Goal: Information Seeking & Learning: Learn about a topic

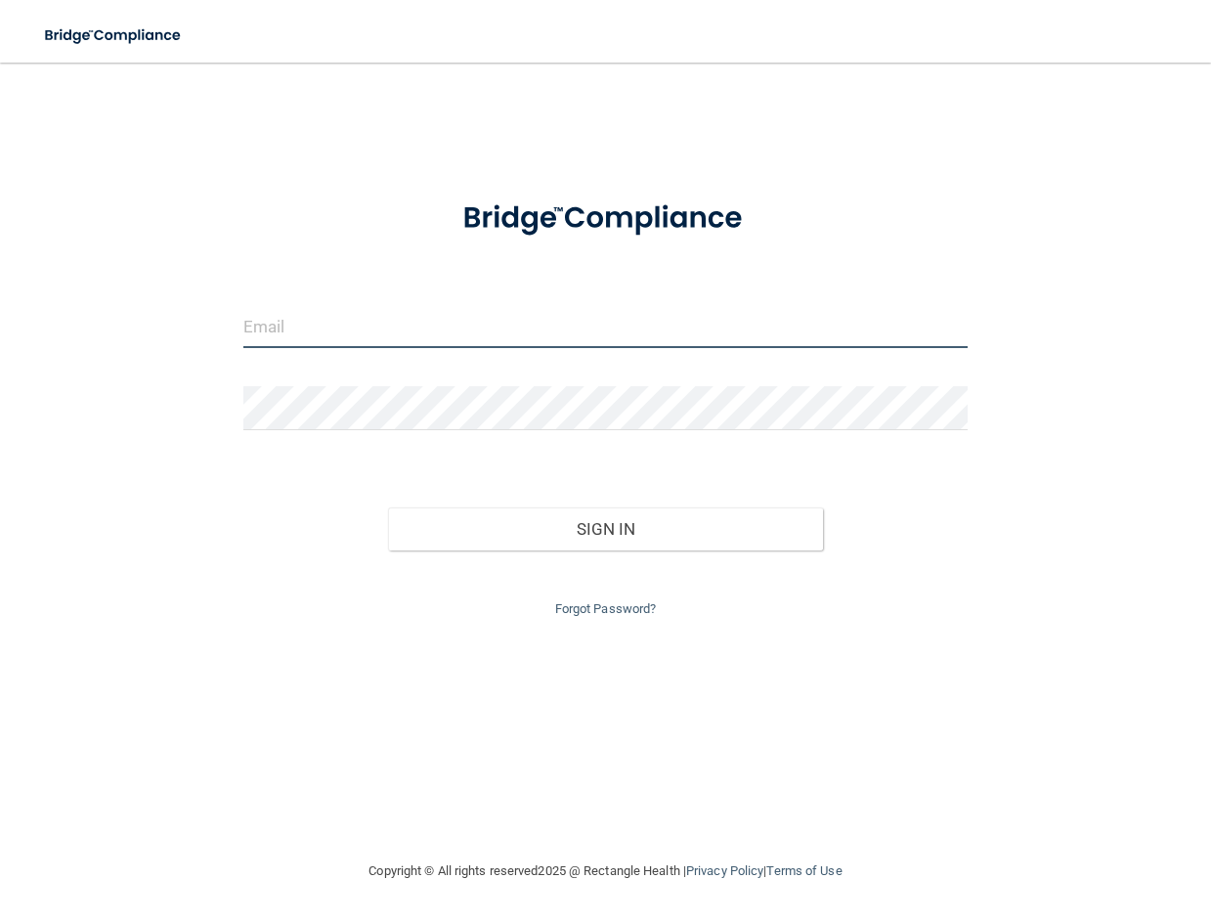
click at [305, 325] on input "email" at bounding box center [605, 326] width 725 height 44
type input "[EMAIL_ADDRESS][DOMAIN_NAME]"
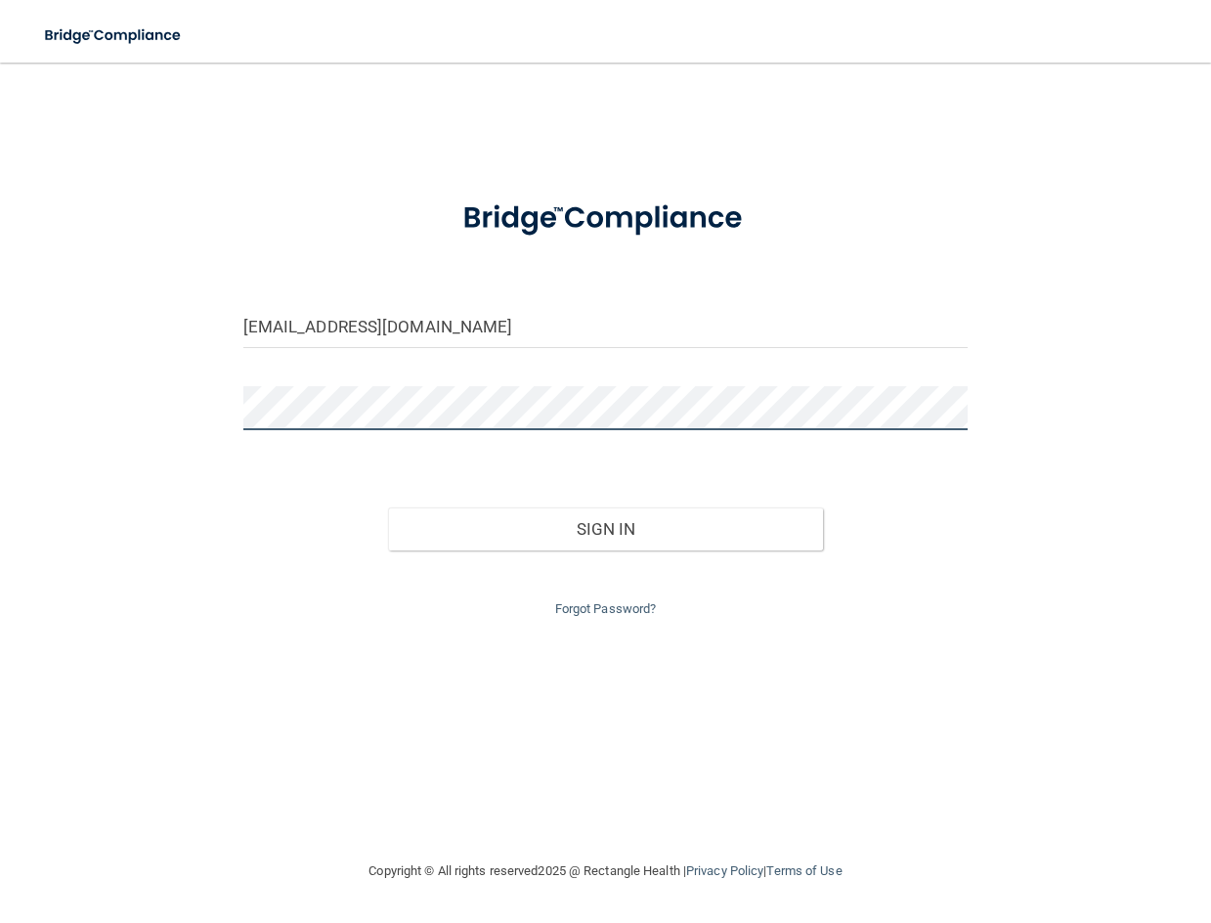
click at [388, 507] on button "Sign In" at bounding box center [605, 528] width 435 height 43
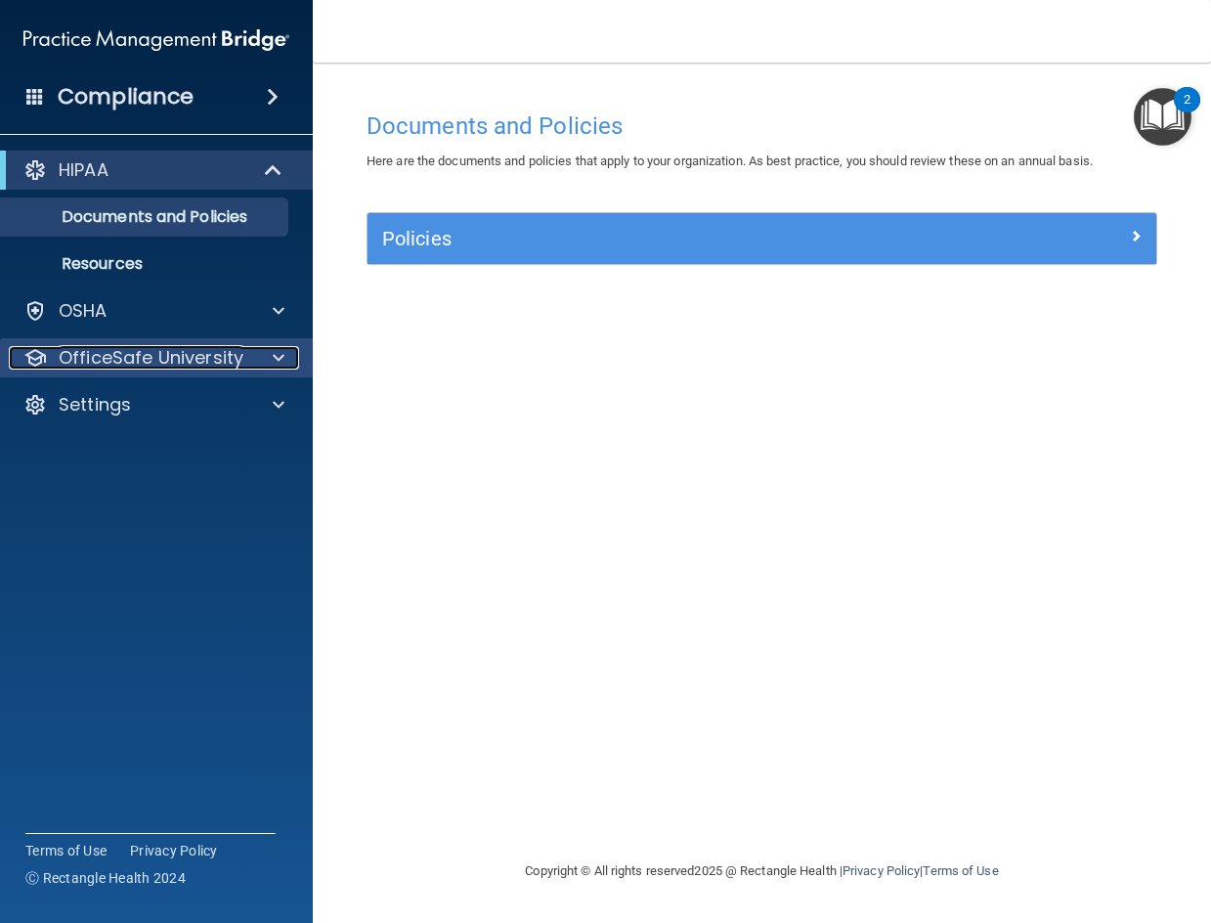
click at [277, 356] on span at bounding box center [279, 357] width 12 height 23
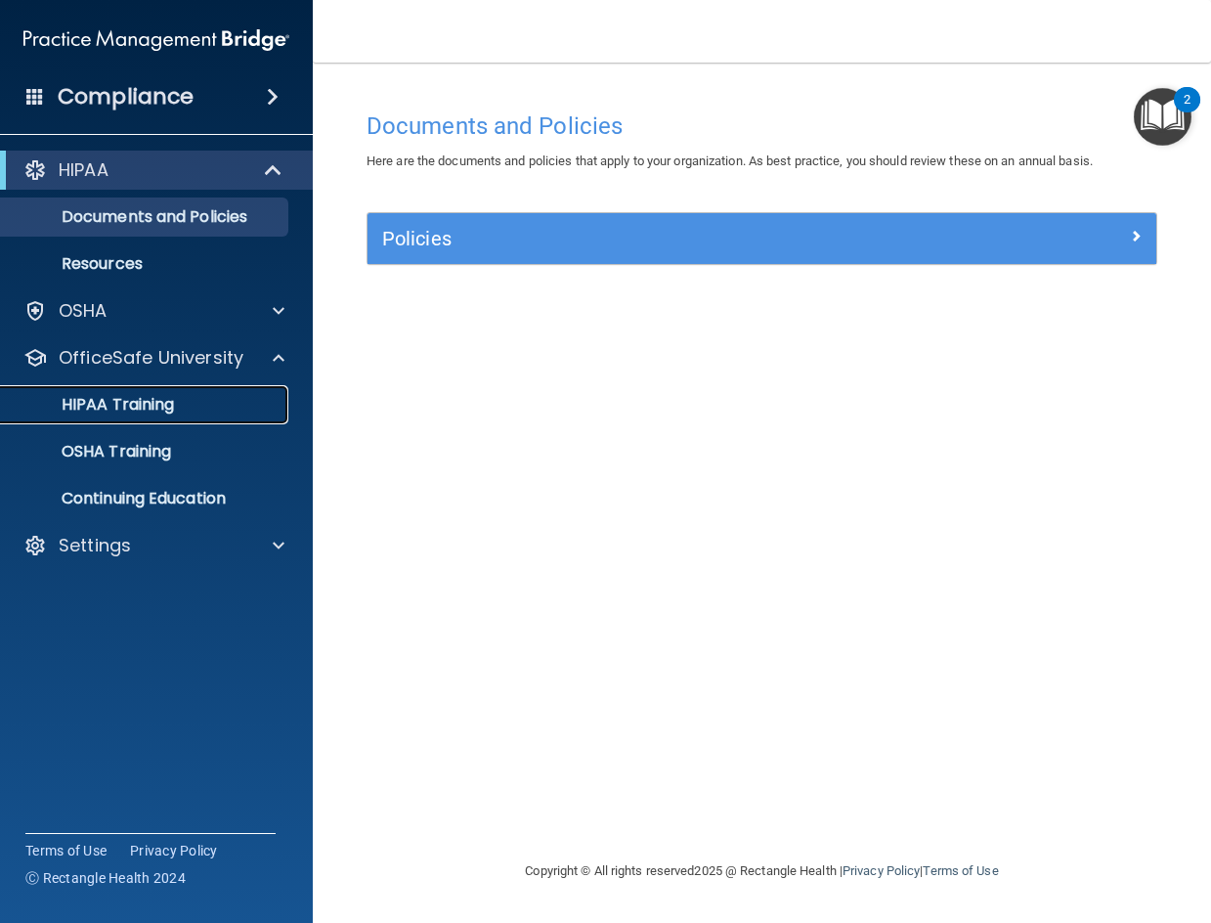
click at [121, 404] on p "HIPAA Training" at bounding box center [93, 405] width 161 height 20
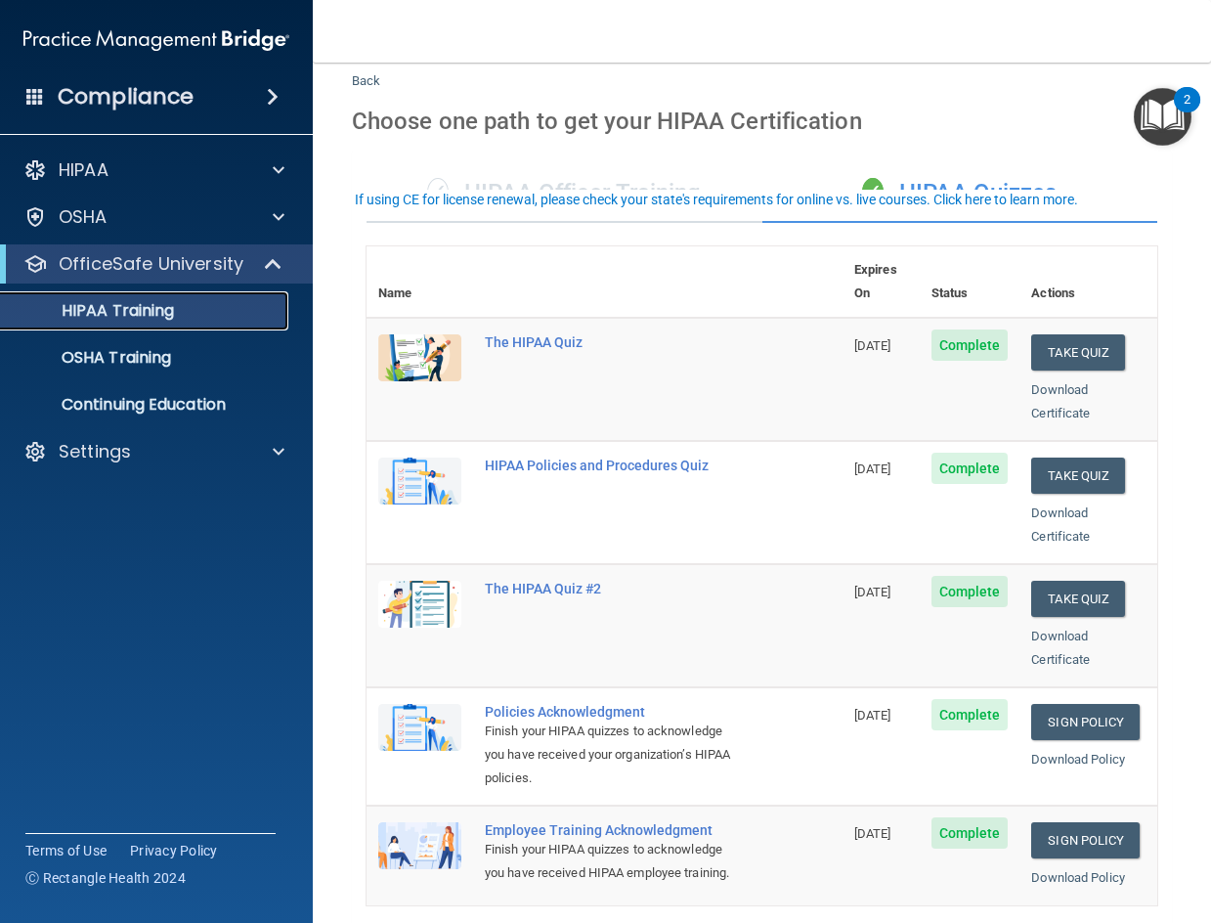
scroll to position [98, 0]
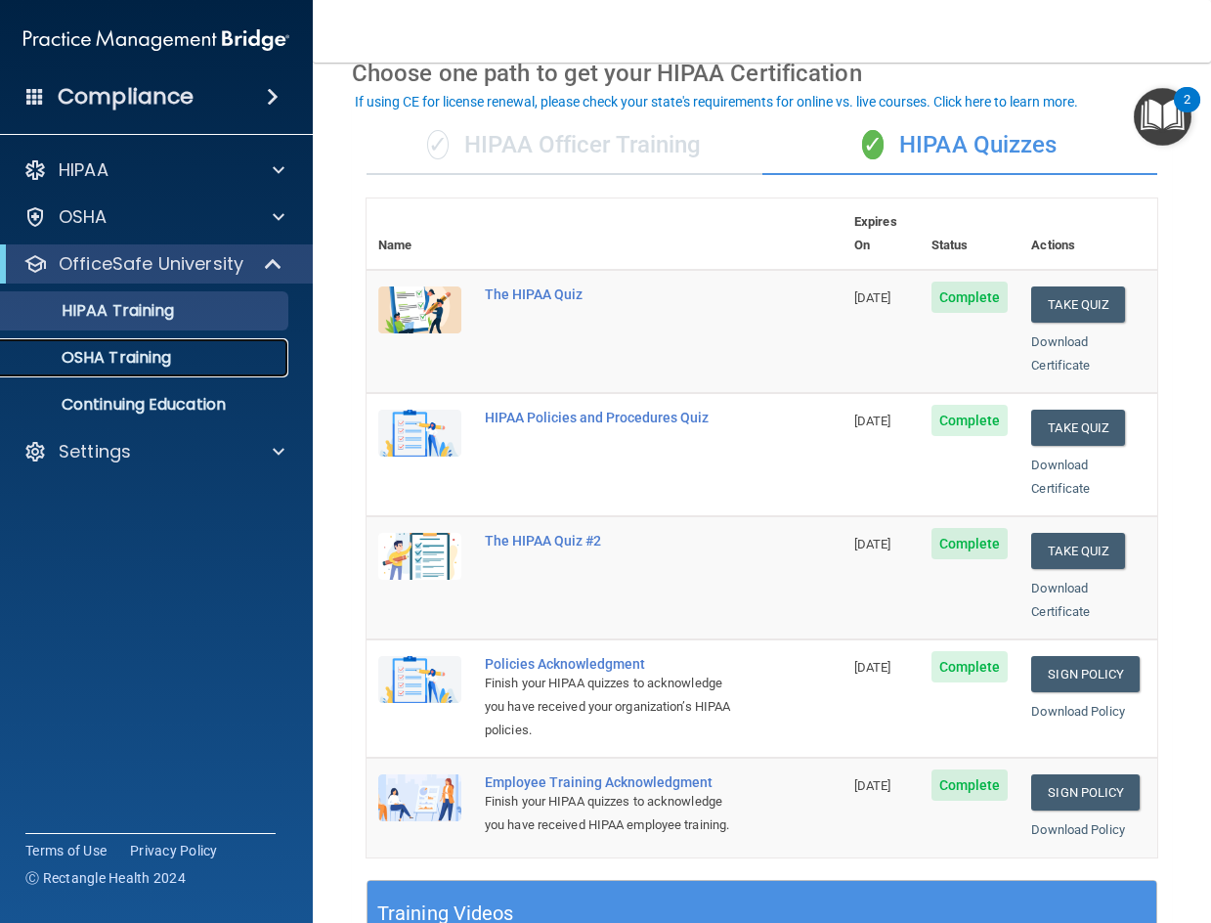
click at [75, 361] on p "OSHA Training" at bounding box center [92, 358] width 158 height 20
